Goal: Information Seeking & Learning: Learn about a topic

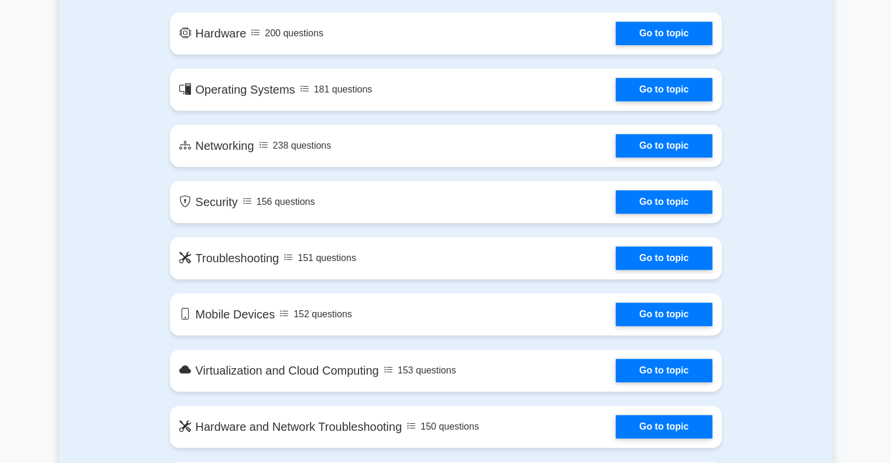
scroll to position [703, 0]
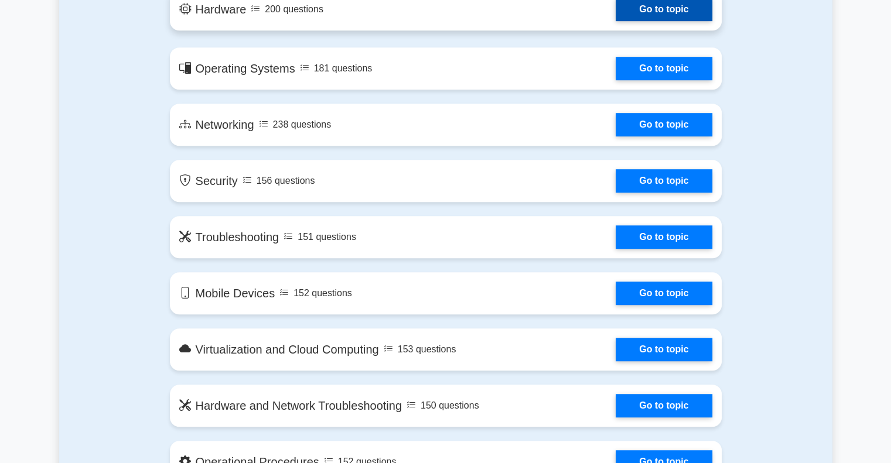
click at [667, 14] on link "Go to topic" at bounding box center [664, 9] width 96 height 23
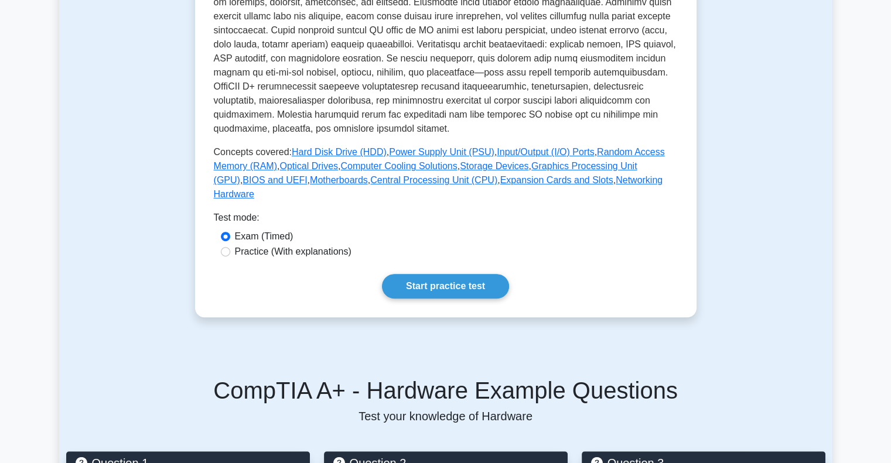
scroll to position [410, 0]
click at [234, 244] on div "Practice (With explanations)" at bounding box center [446, 251] width 450 height 14
click at [230, 244] on div "Practice (With explanations)" at bounding box center [446, 251] width 450 height 14
click at [225, 247] on input "Practice (With explanations)" at bounding box center [225, 251] width 9 height 9
radio input "true"
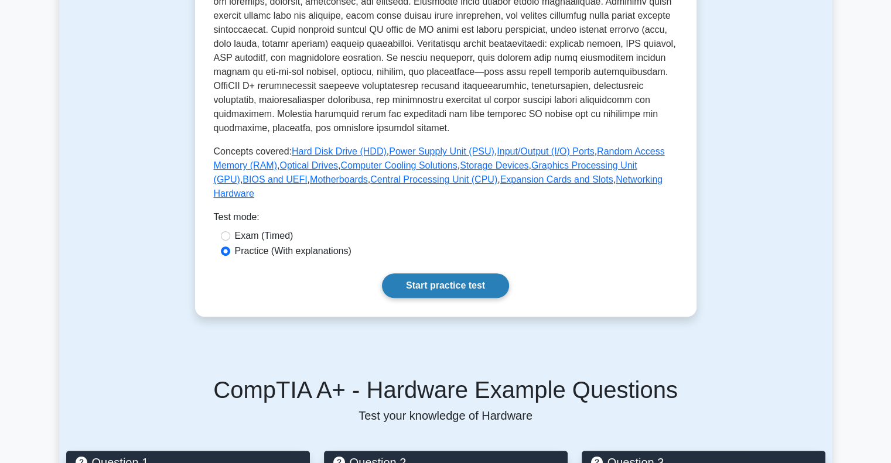
click at [414, 274] on link "Start practice test" at bounding box center [445, 286] width 127 height 25
